Goal: Task Accomplishment & Management: Manage account settings

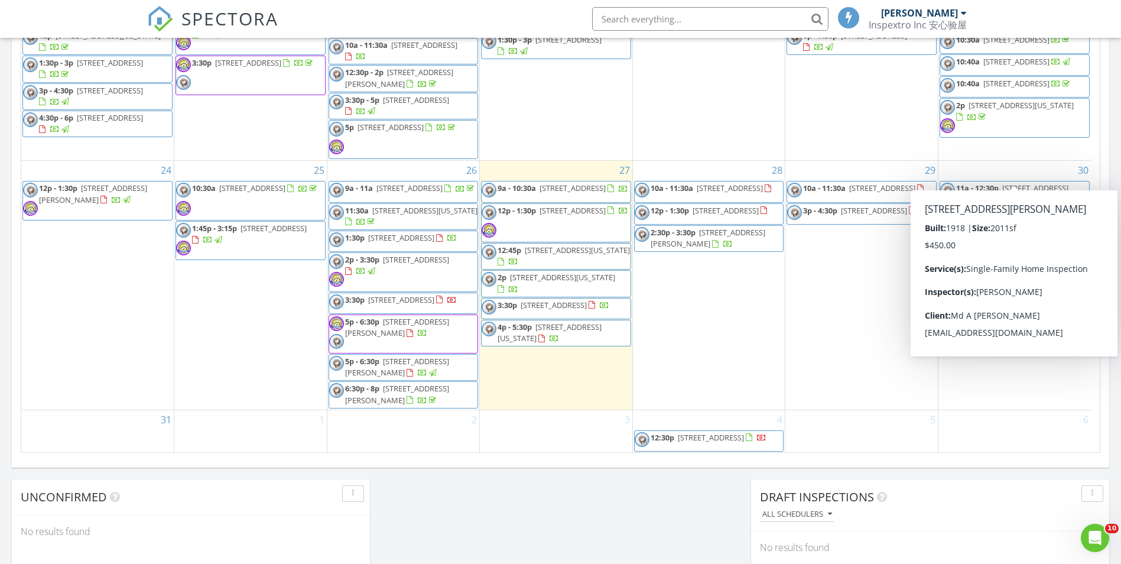
scroll to position [690, 0]
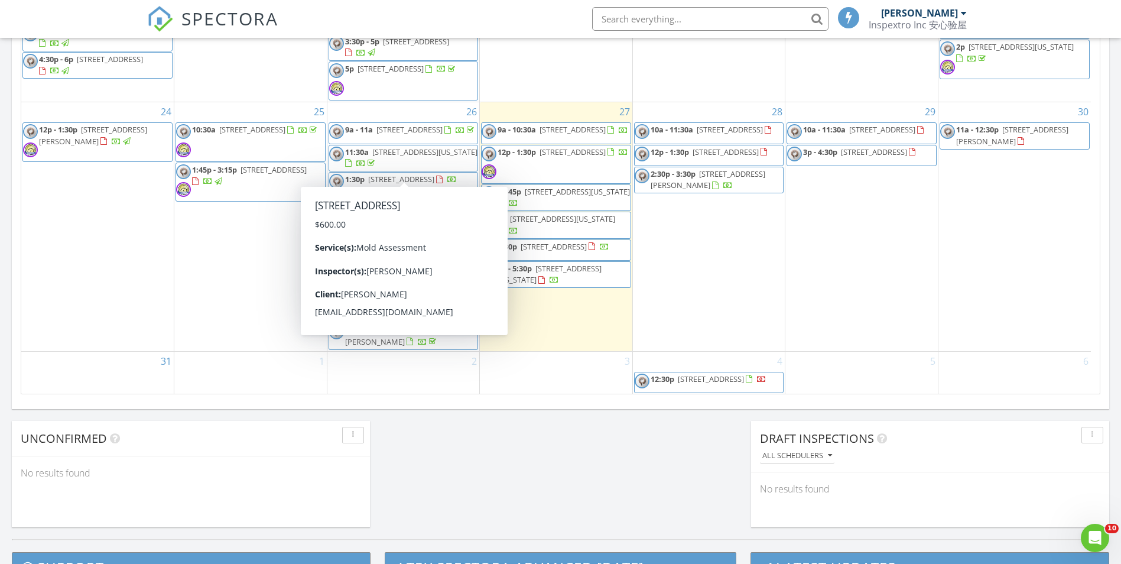
click at [434, 174] on span "134-47 166th Pl, Jamaica 11434" at bounding box center [401, 179] width 66 height 11
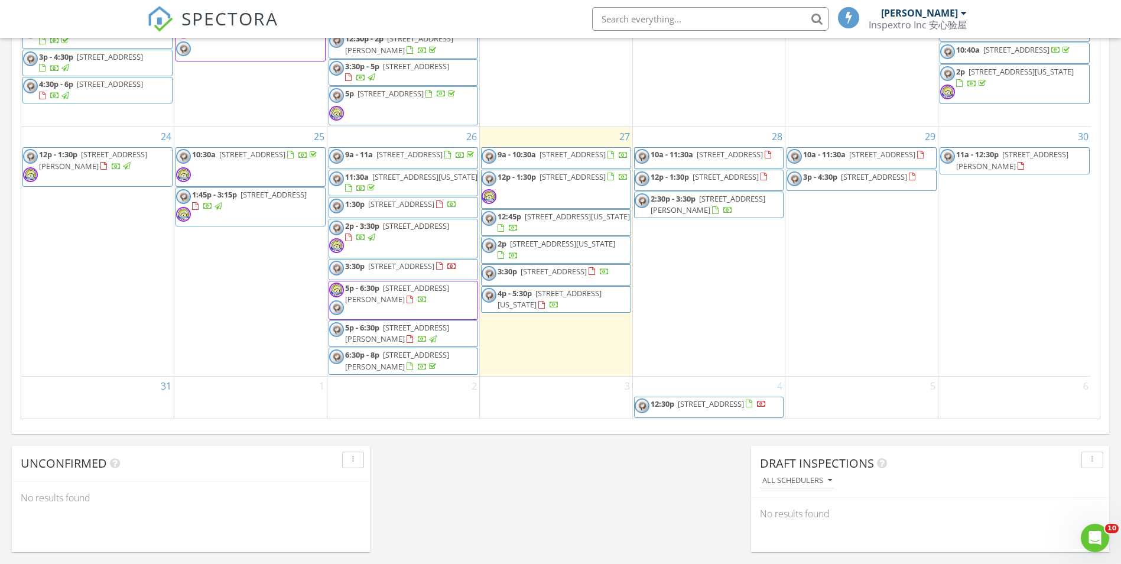
scroll to position [649, 0]
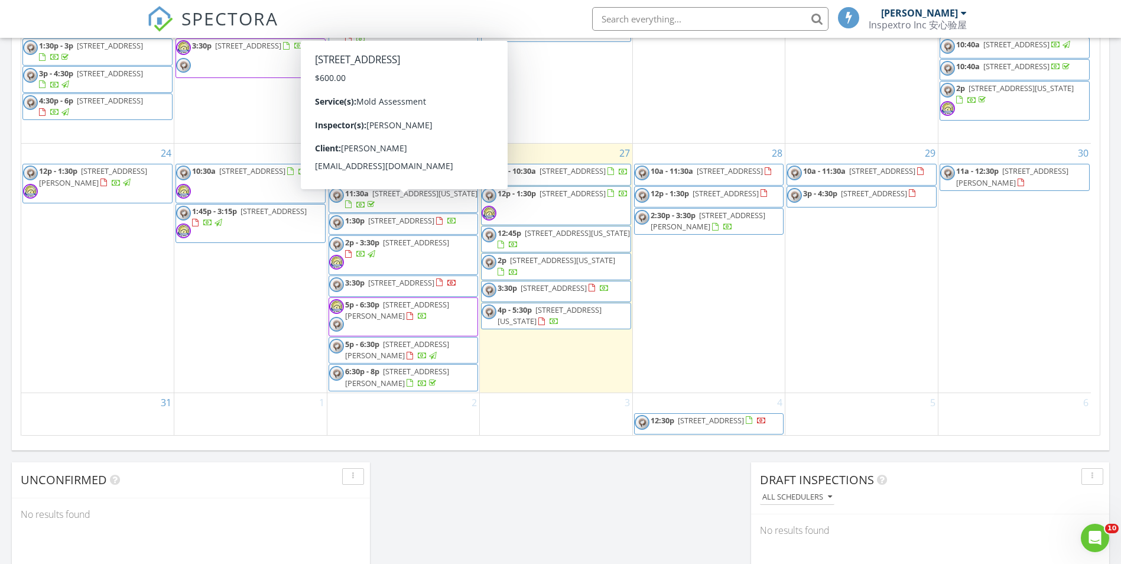
click at [434, 215] on span "134-47 166th Pl, Jamaica 11434" at bounding box center [401, 220] width 66 height 11
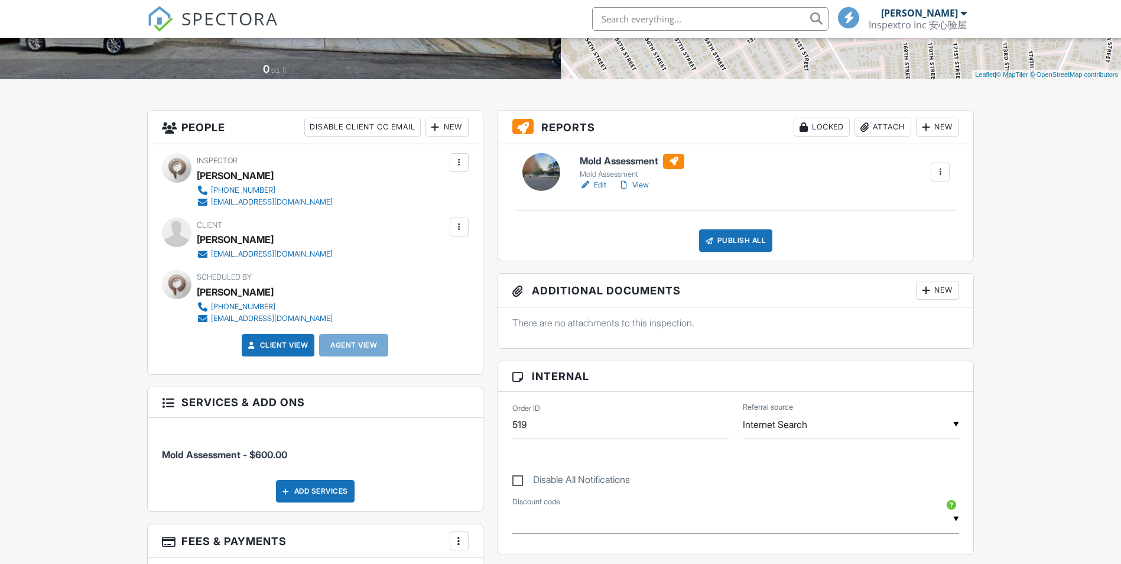
click at [603, 182] on link "Edit" at bounding box center [593, 185] width 27 height 12
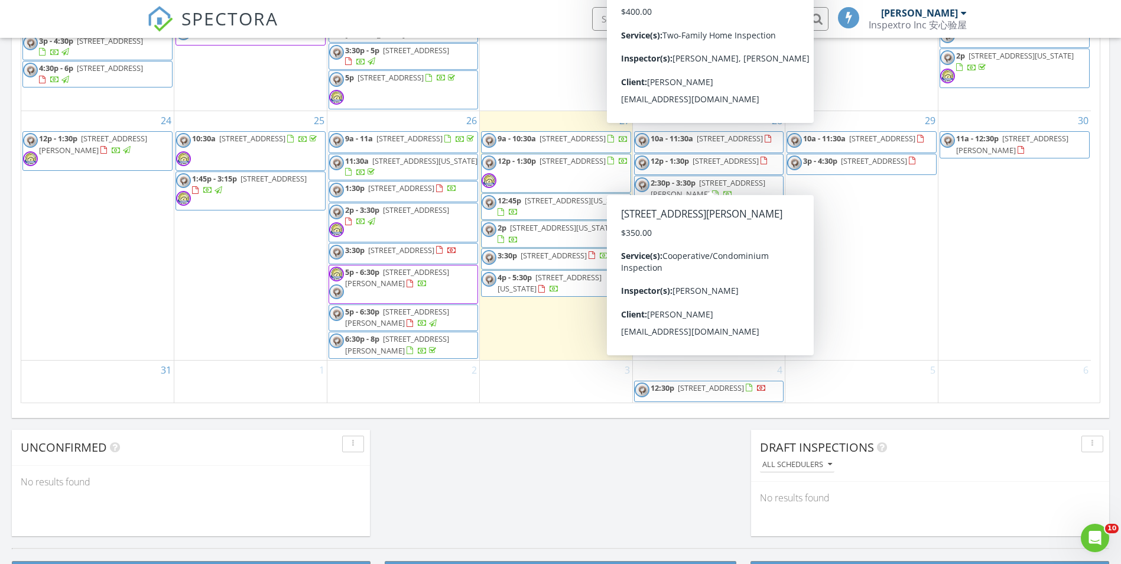
scroll to position [646, 0]
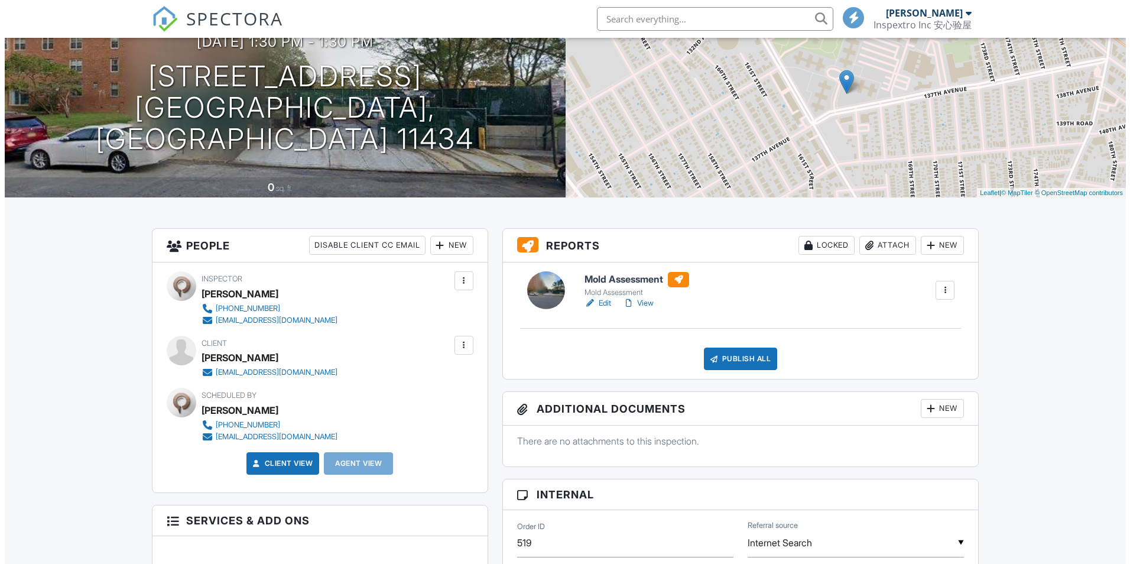
scroll to position [118, 0]
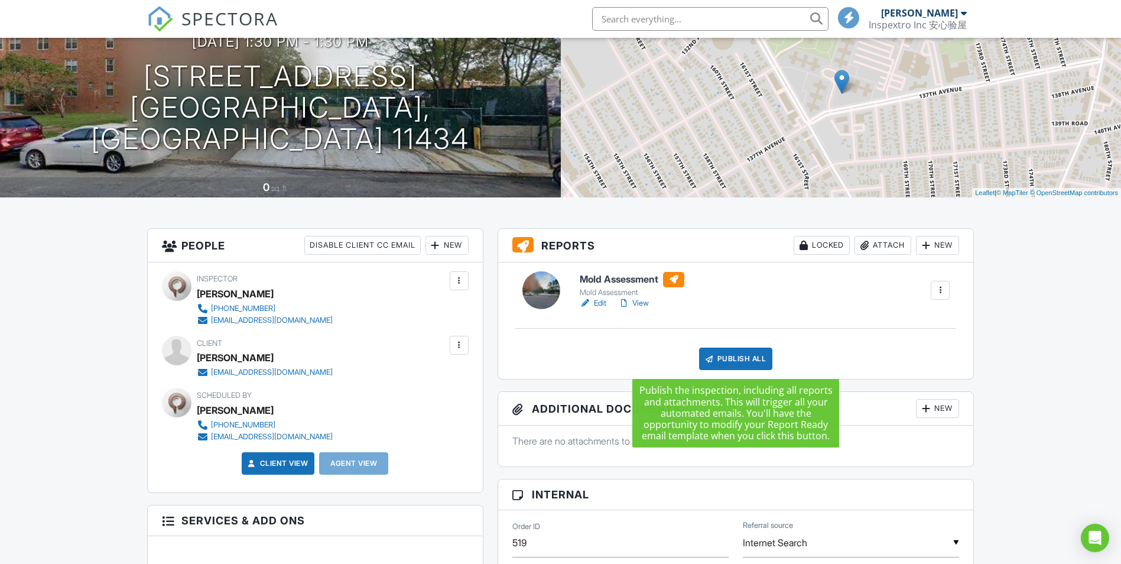
click at [738, 359] on div "Publish All" at bounding box center [736, 358] width 74 height 22
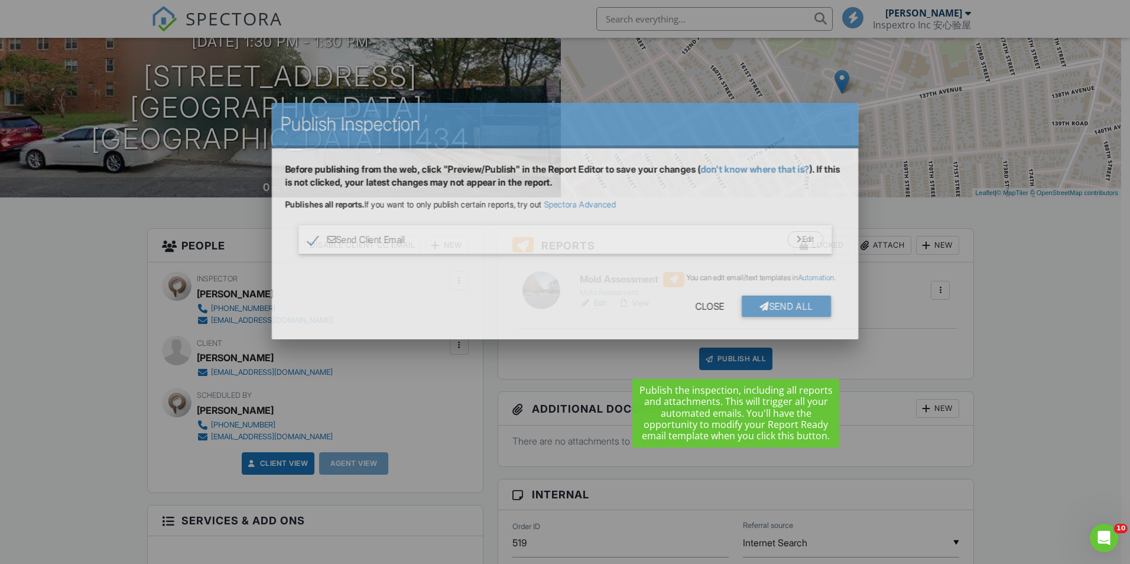
scroll to position [0, 0]
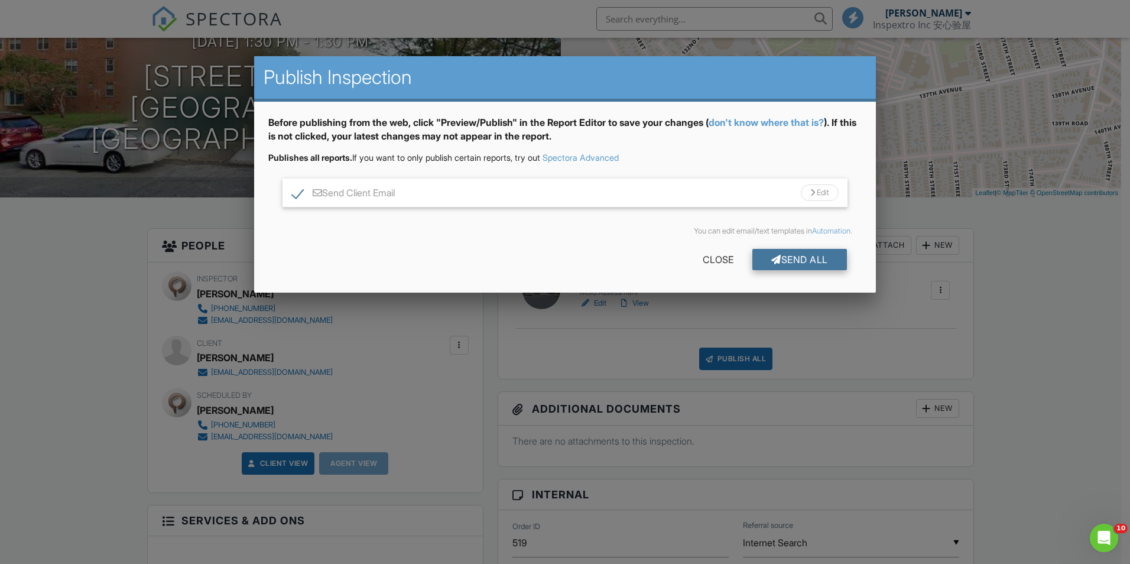
click at [810, 261] on div "Send All" at bounding box center [799, 259] width 95 height 21
